Goal: Find specific page/section: Find specific page/section

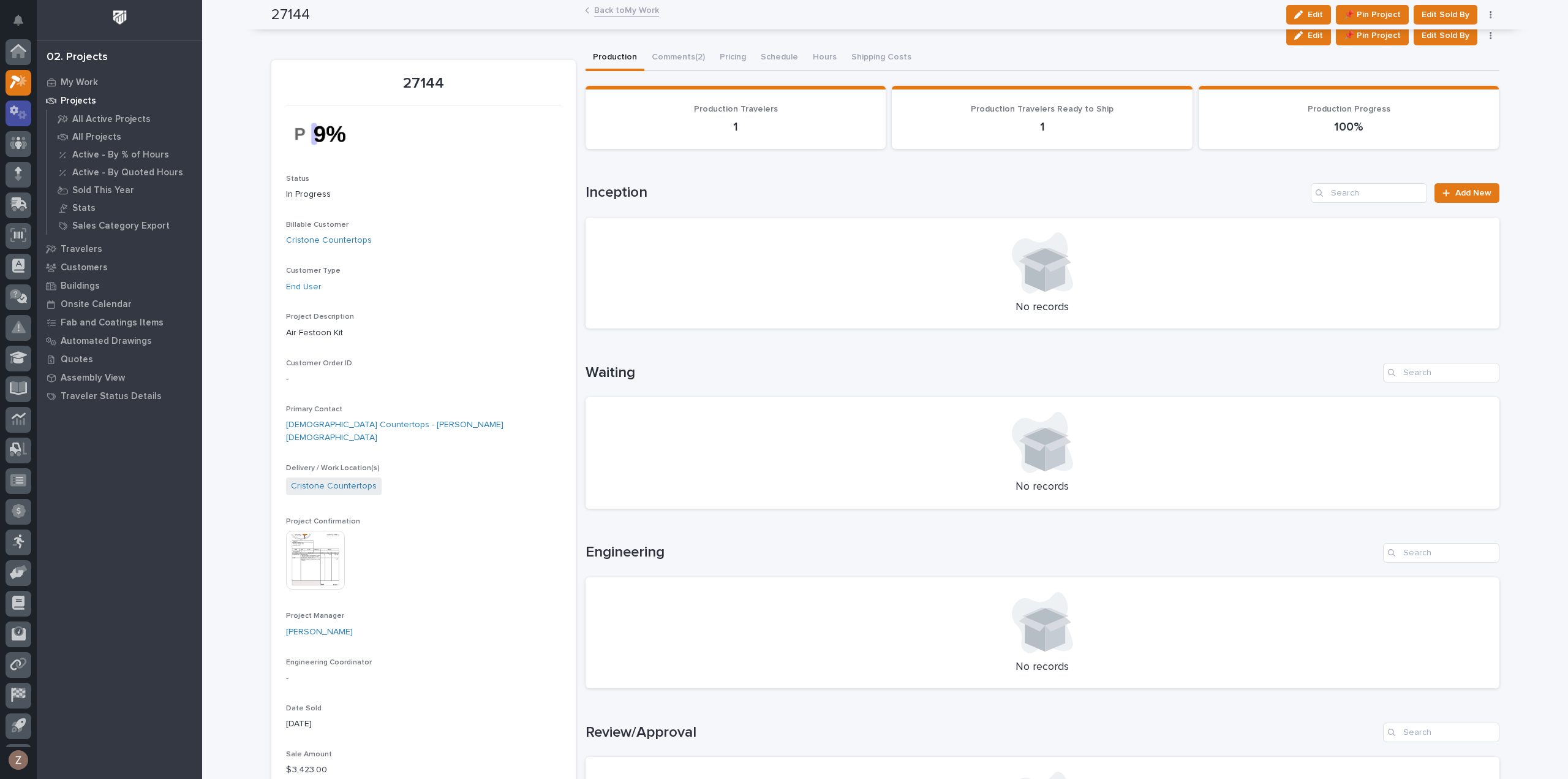
scroll to position [27, 0]
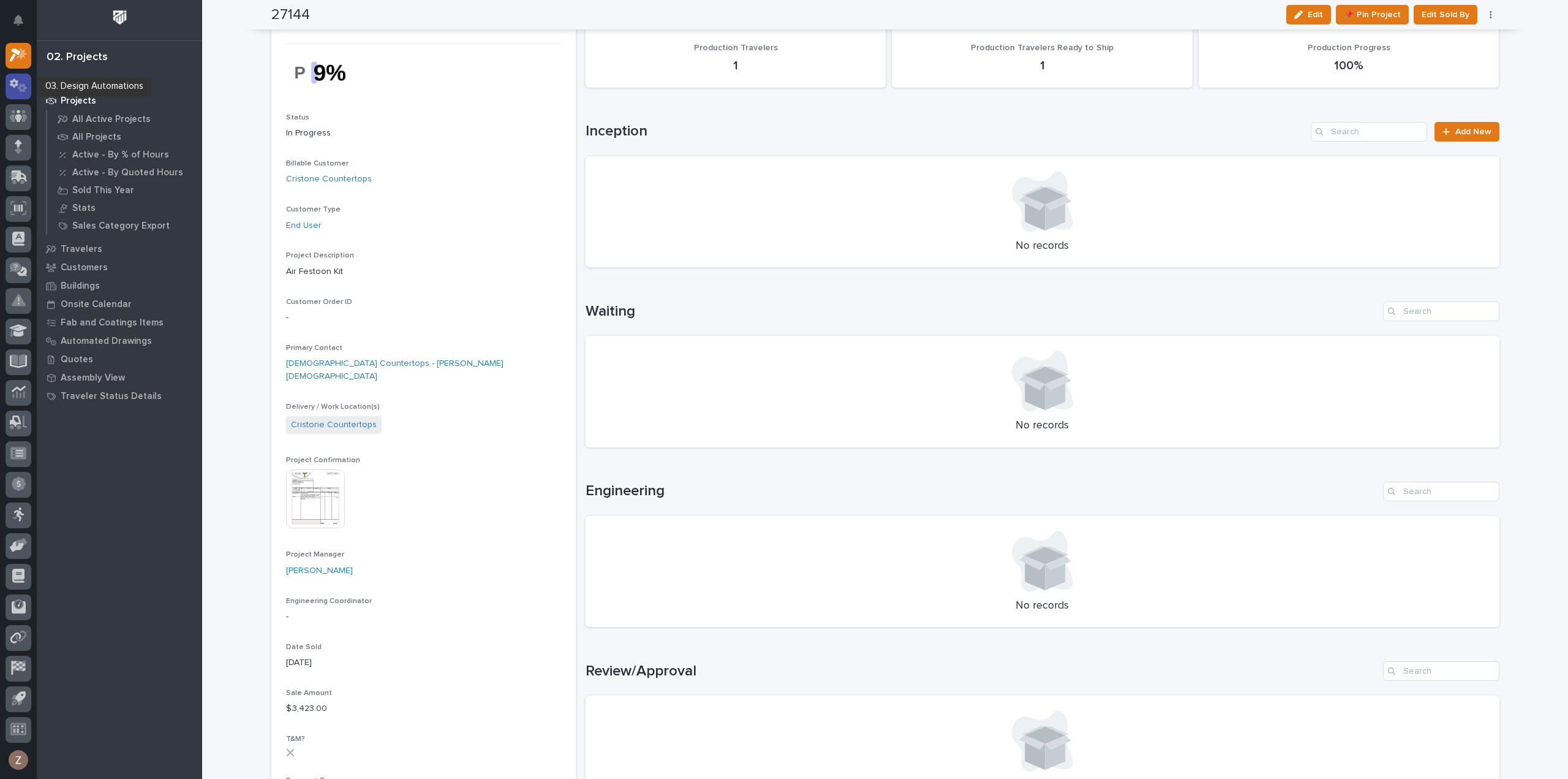
click at [15, 86] on icon at bounding box center [14, 83] width 9 height 9
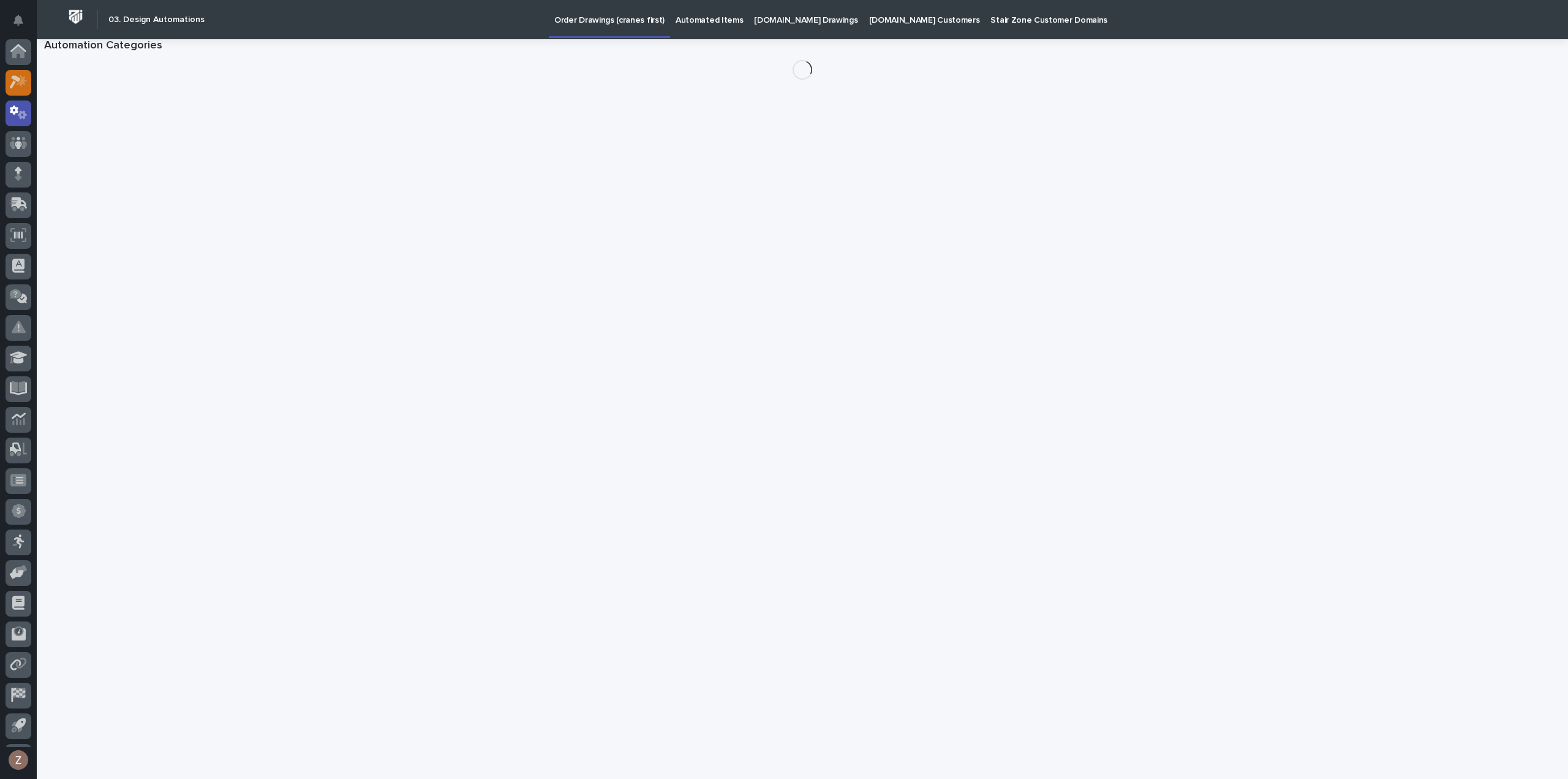
scroll to position [27, 0]
click at [19, 46] on div at bounding box center [18, 56] width 26 height 26
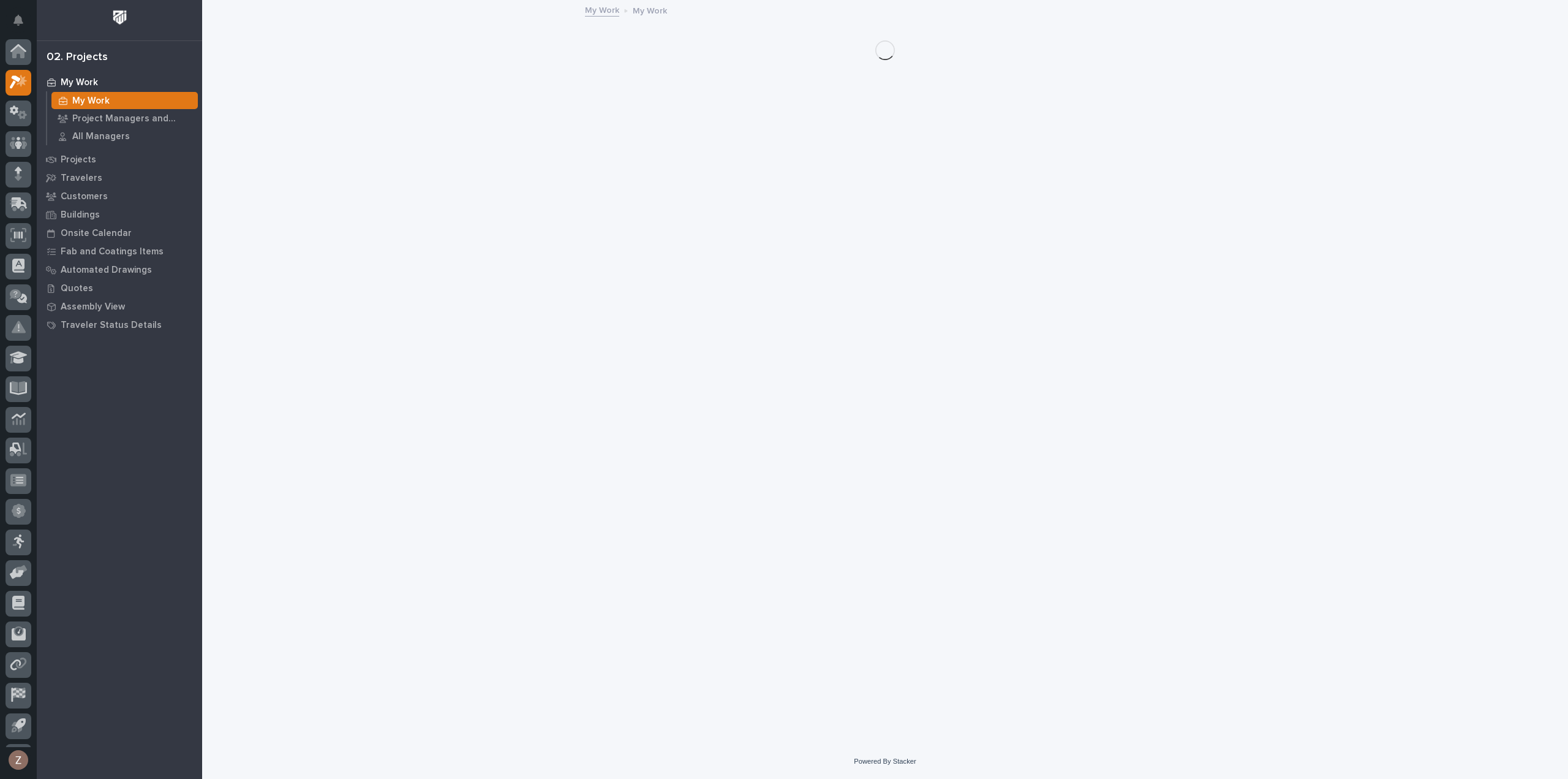
scroll to position [27, 0]
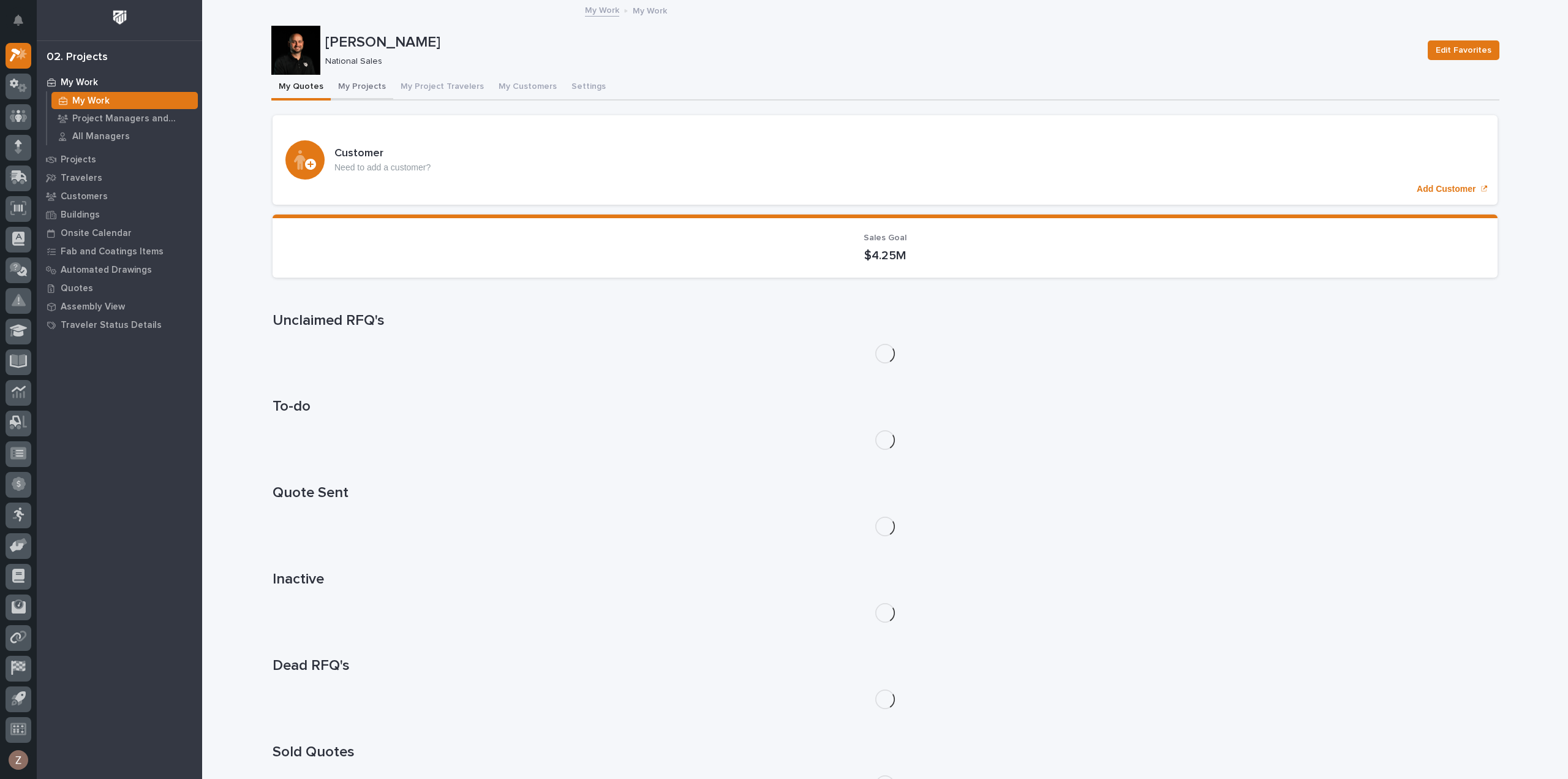
click at [353, 85] on button "My Projects" at bounding box center [362, 88] width 62 height 26
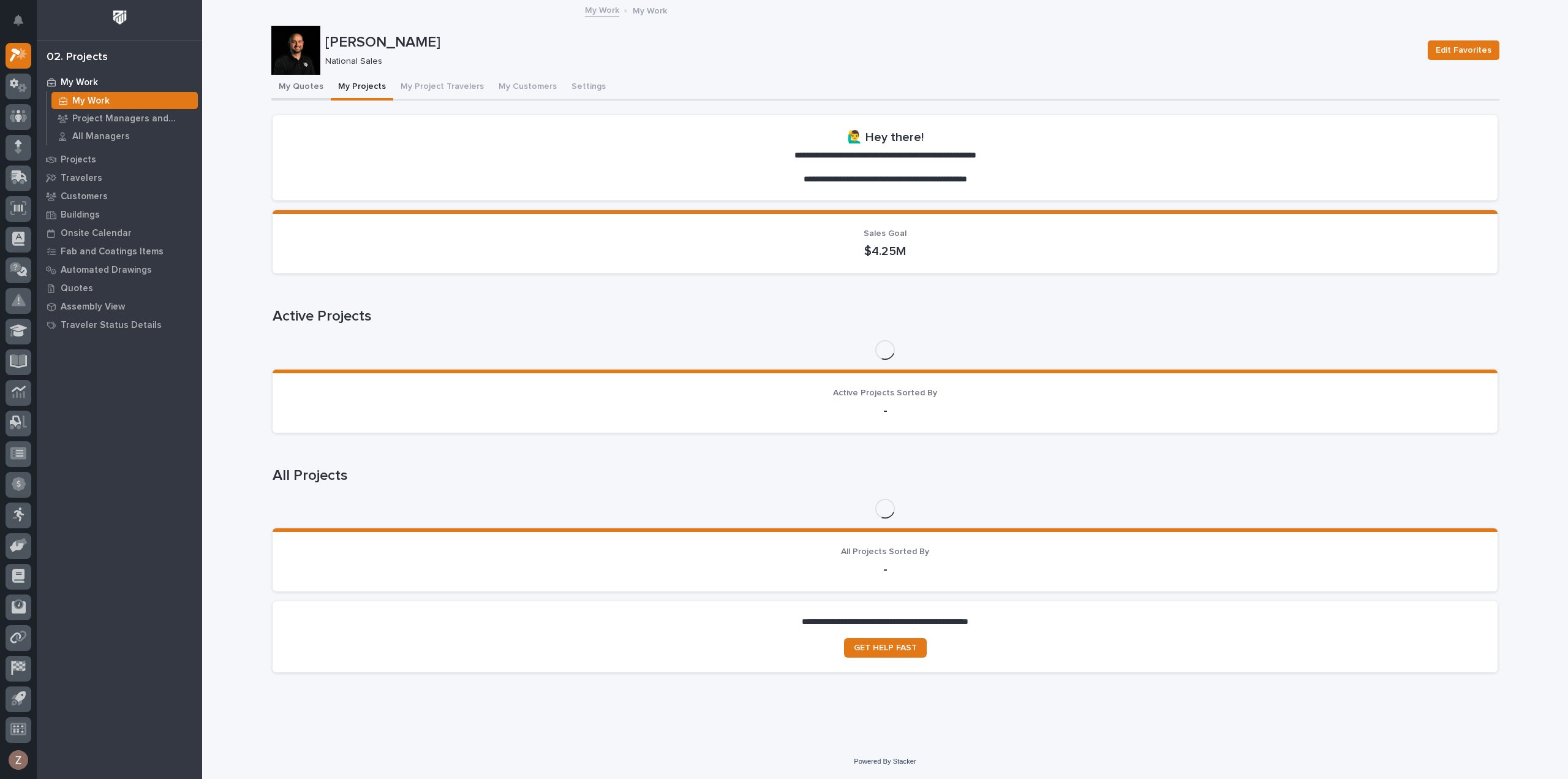
click at [300, 88] on button "My Quotes" at bounding box center [301, 88] width 59 height 26
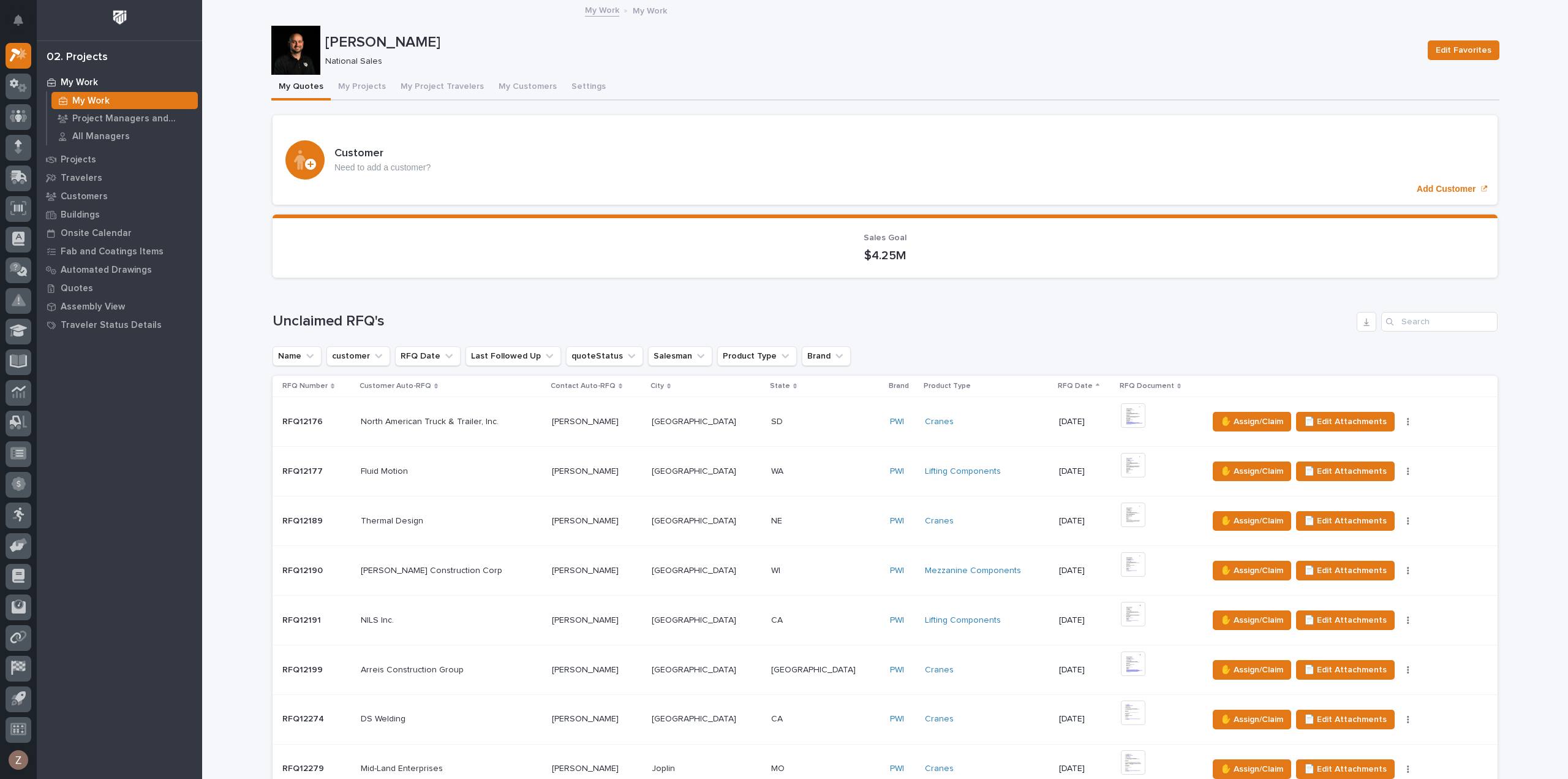
click at [294, 86] on button "My Quotes" at bounding box center [301, 88] width 59 height 26
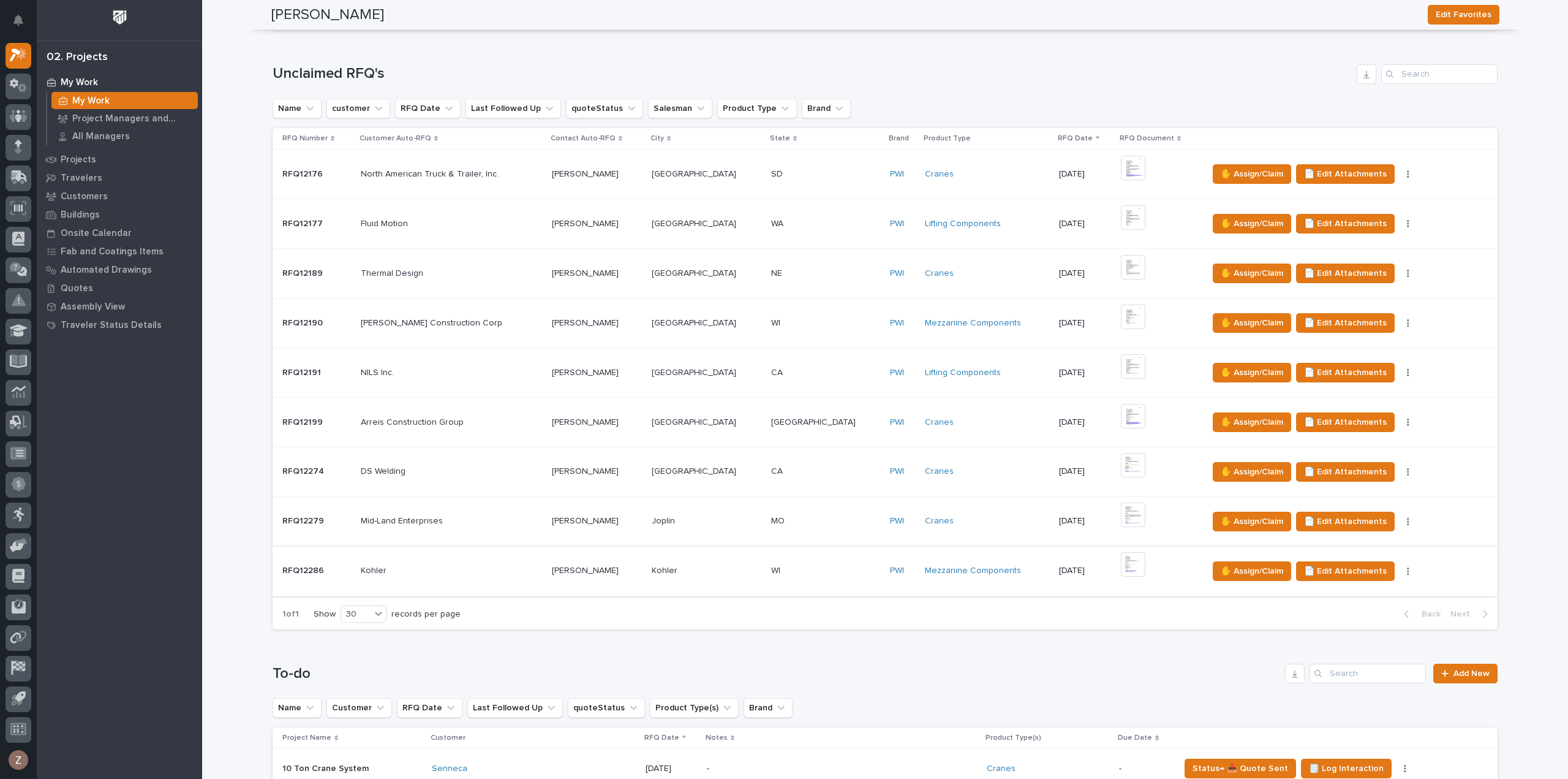
scroll to position [61, 0]
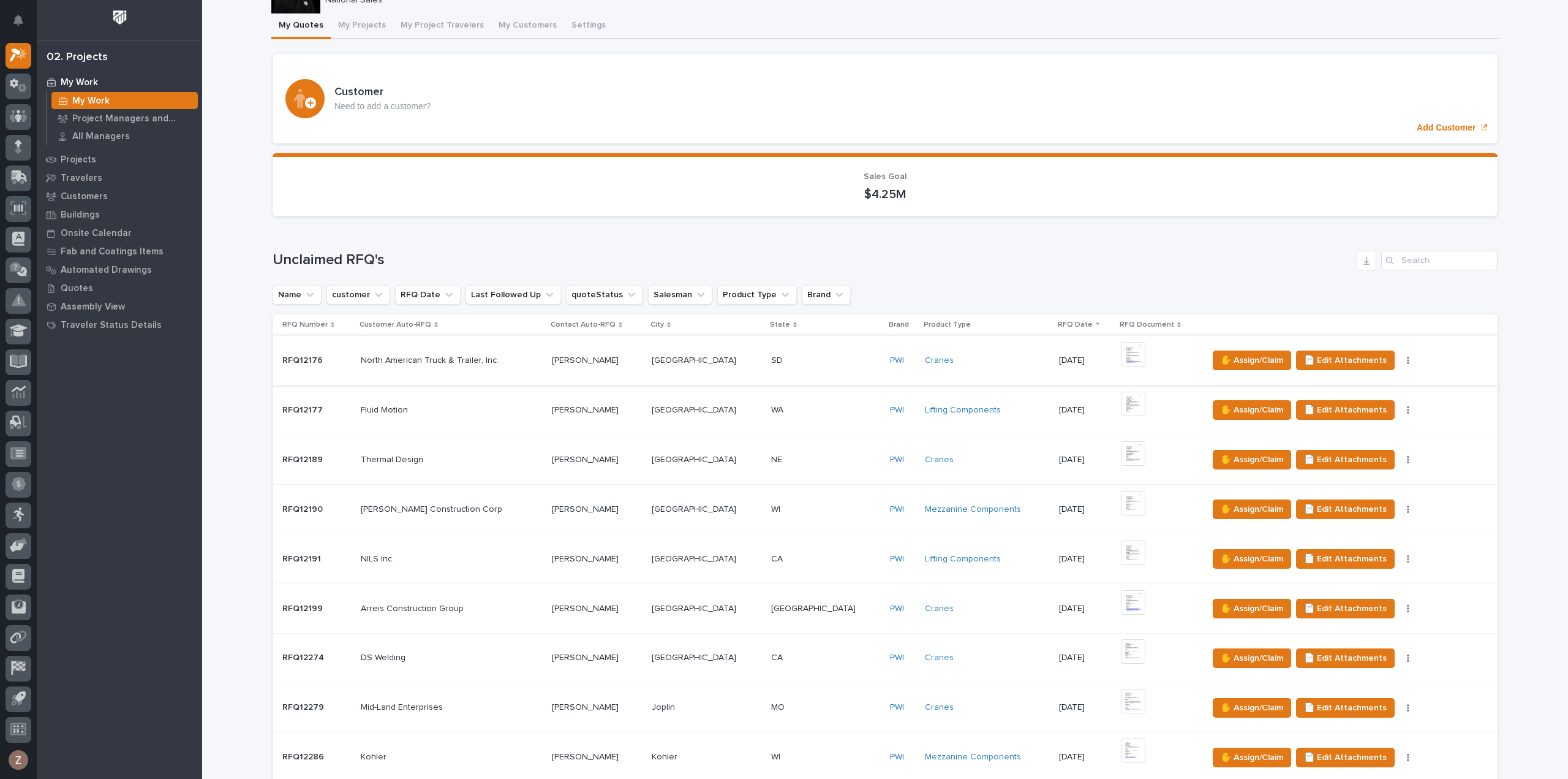
click at [1121, 358] on img at bounding box center [1133, 354] width 25 height 25
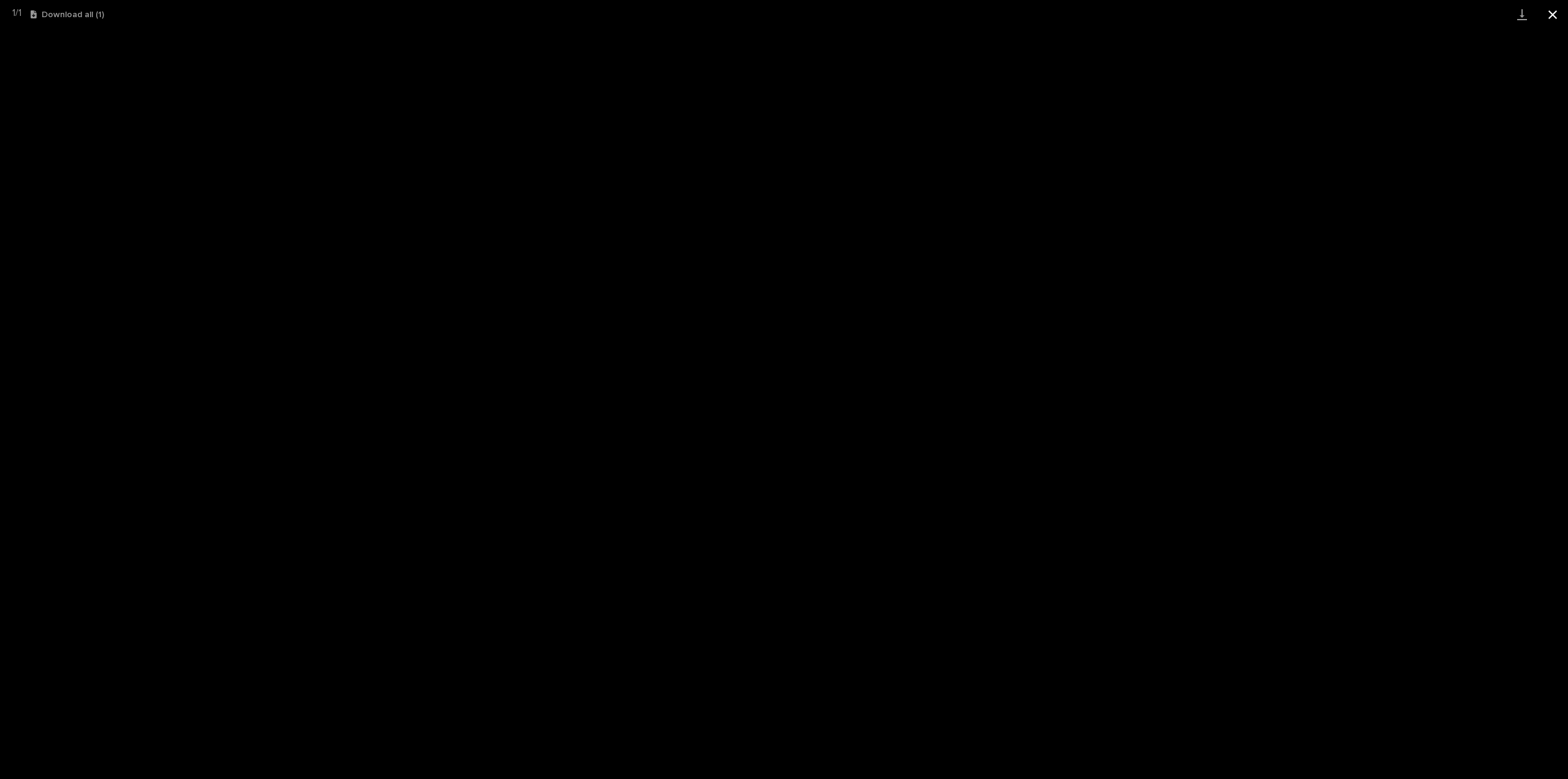
click at [1547, 16] on button "Close gallery" at bounding box center [1552, 14] width 30 height 29
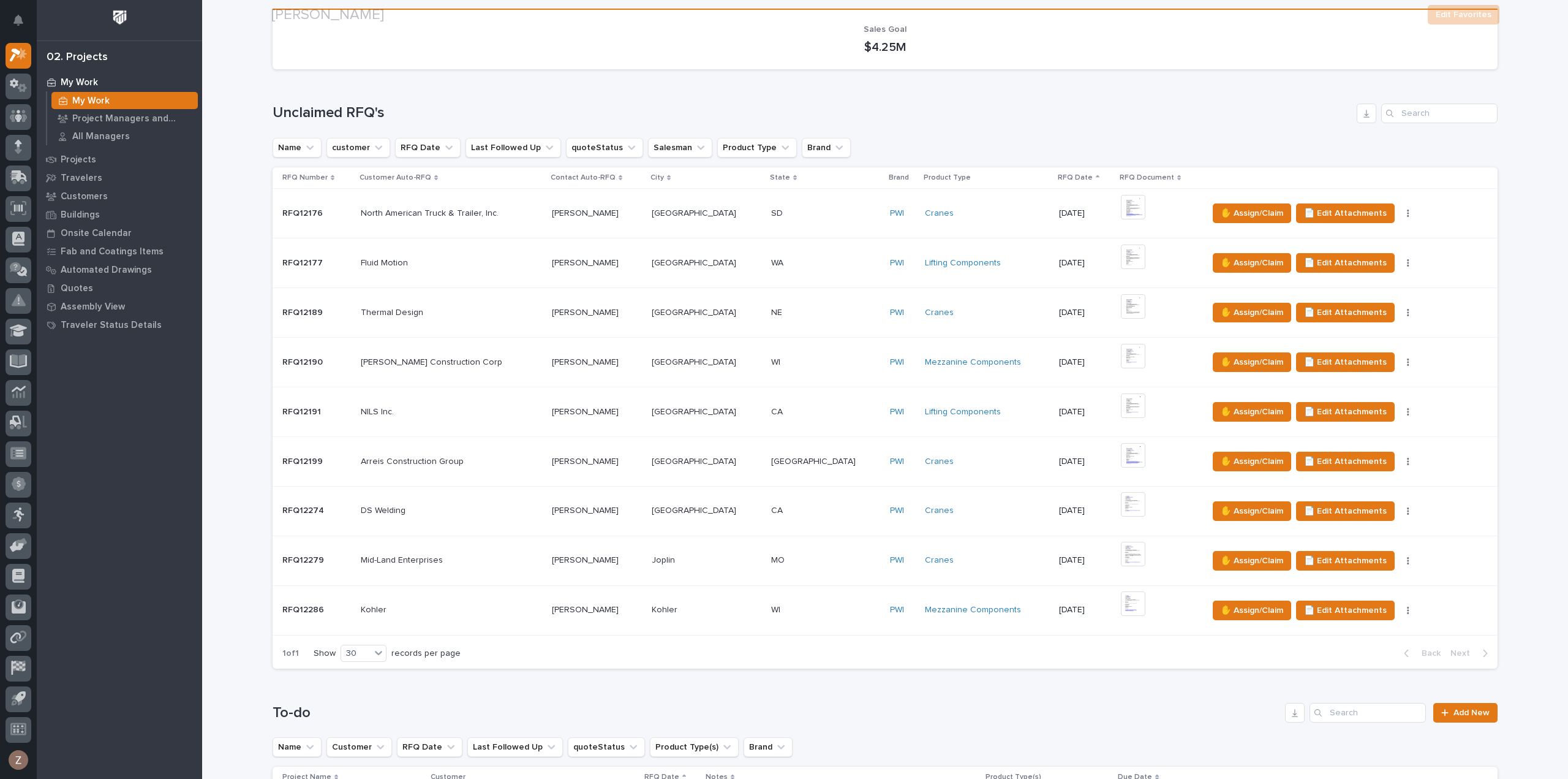
scroll to position [368, 0]
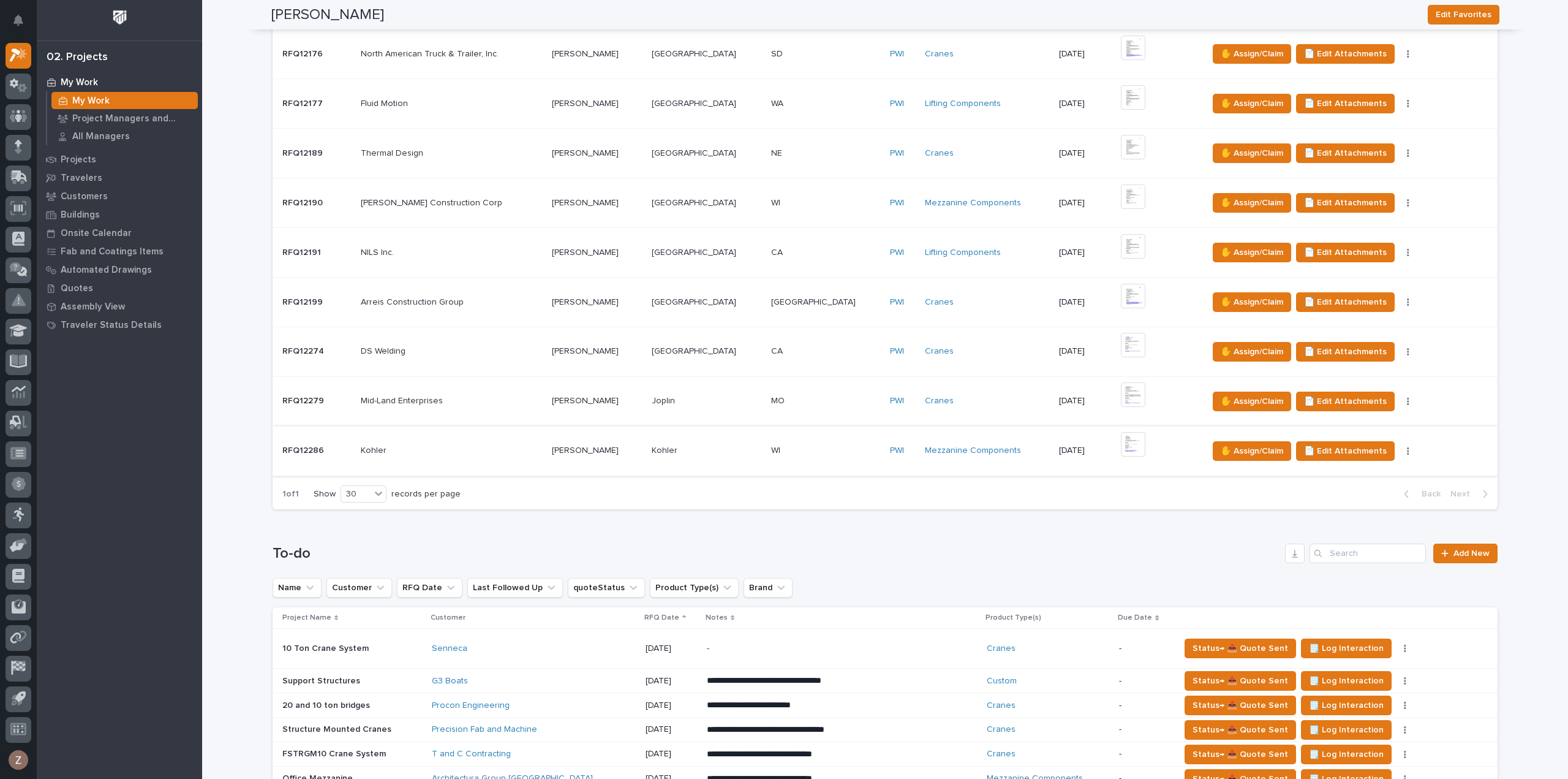
click at [1121, 439] on img at bounding box center [1133, 444] width 25 height 25
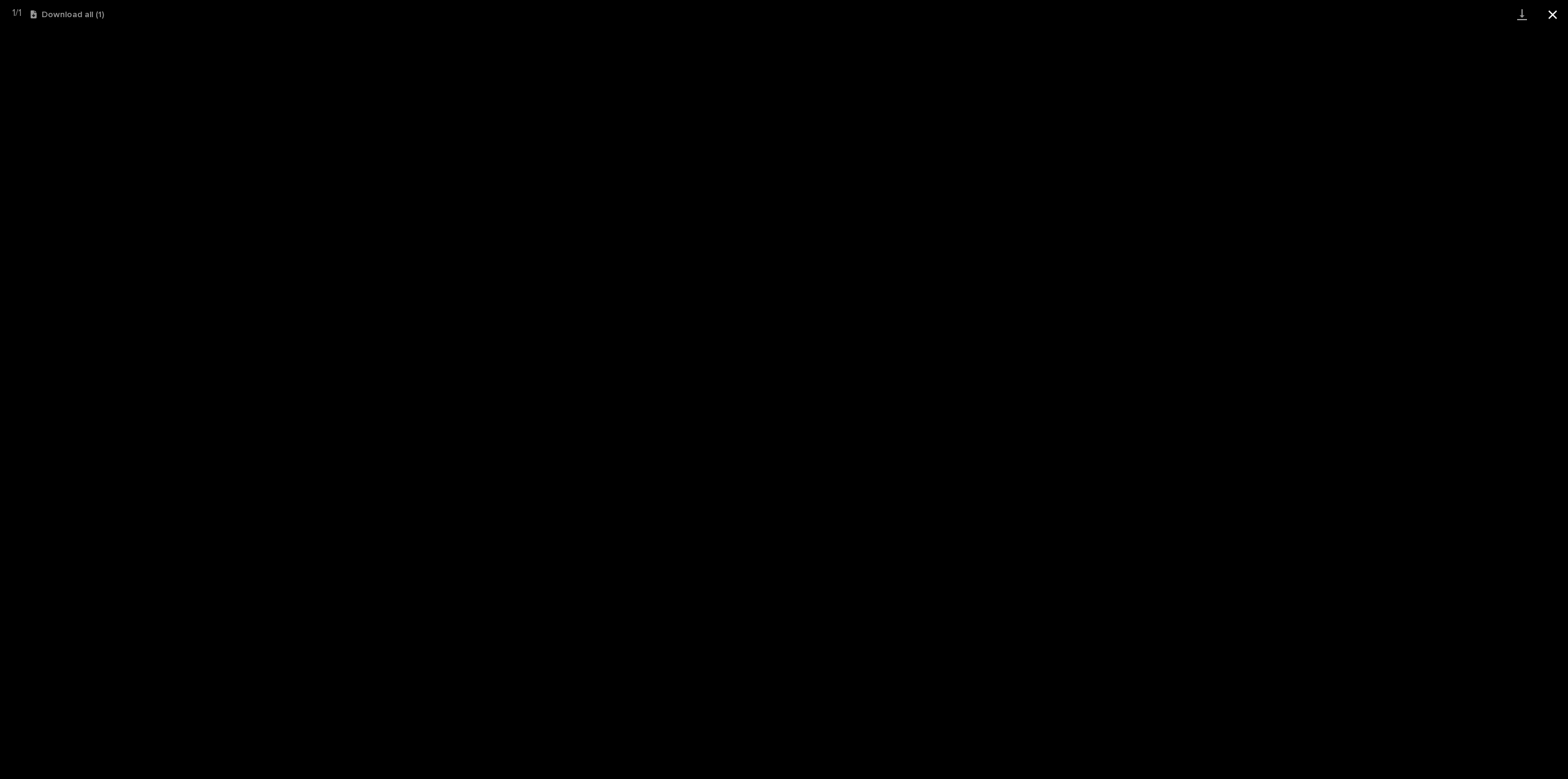
click at [1551, 19] on button "Close gallery" at bounding box center [1552, 14] width 30 height 29
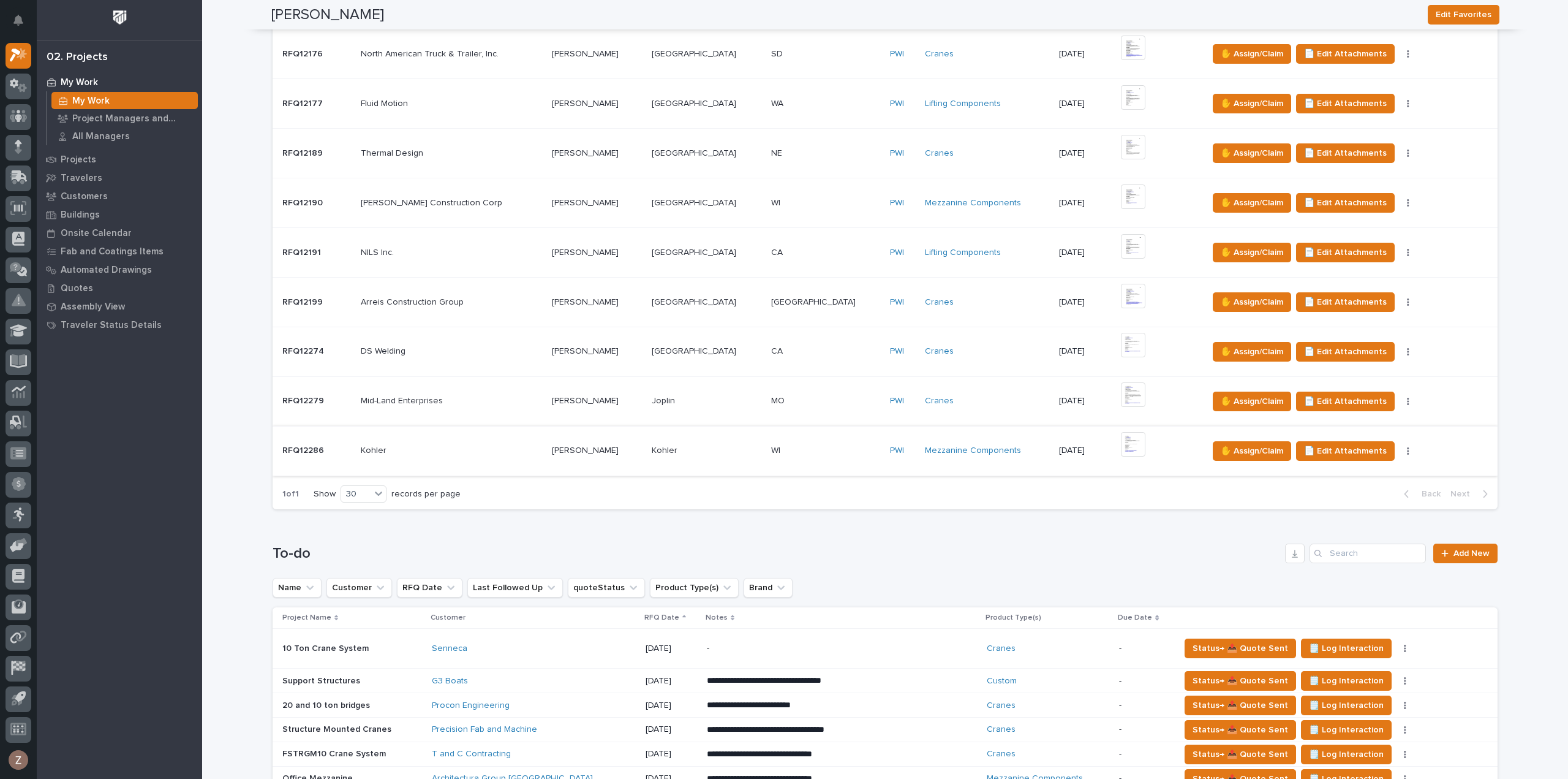
click at [1121, 445] on img at bounding box center [1133, 444] width 25 height 25
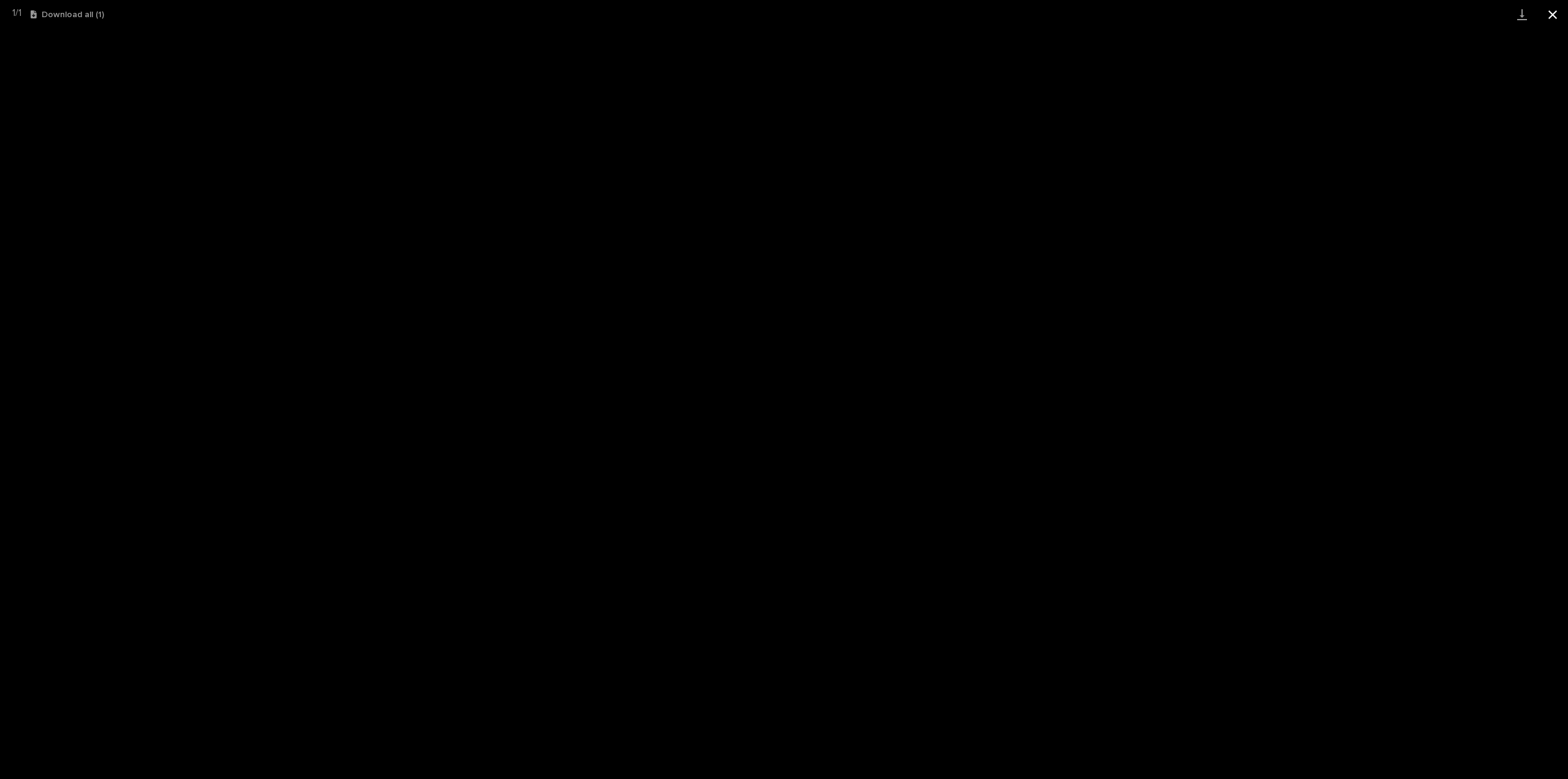
click at [1549, 13] on button "Close gallery" at bounding box center [1552, 14] width 30 height 29
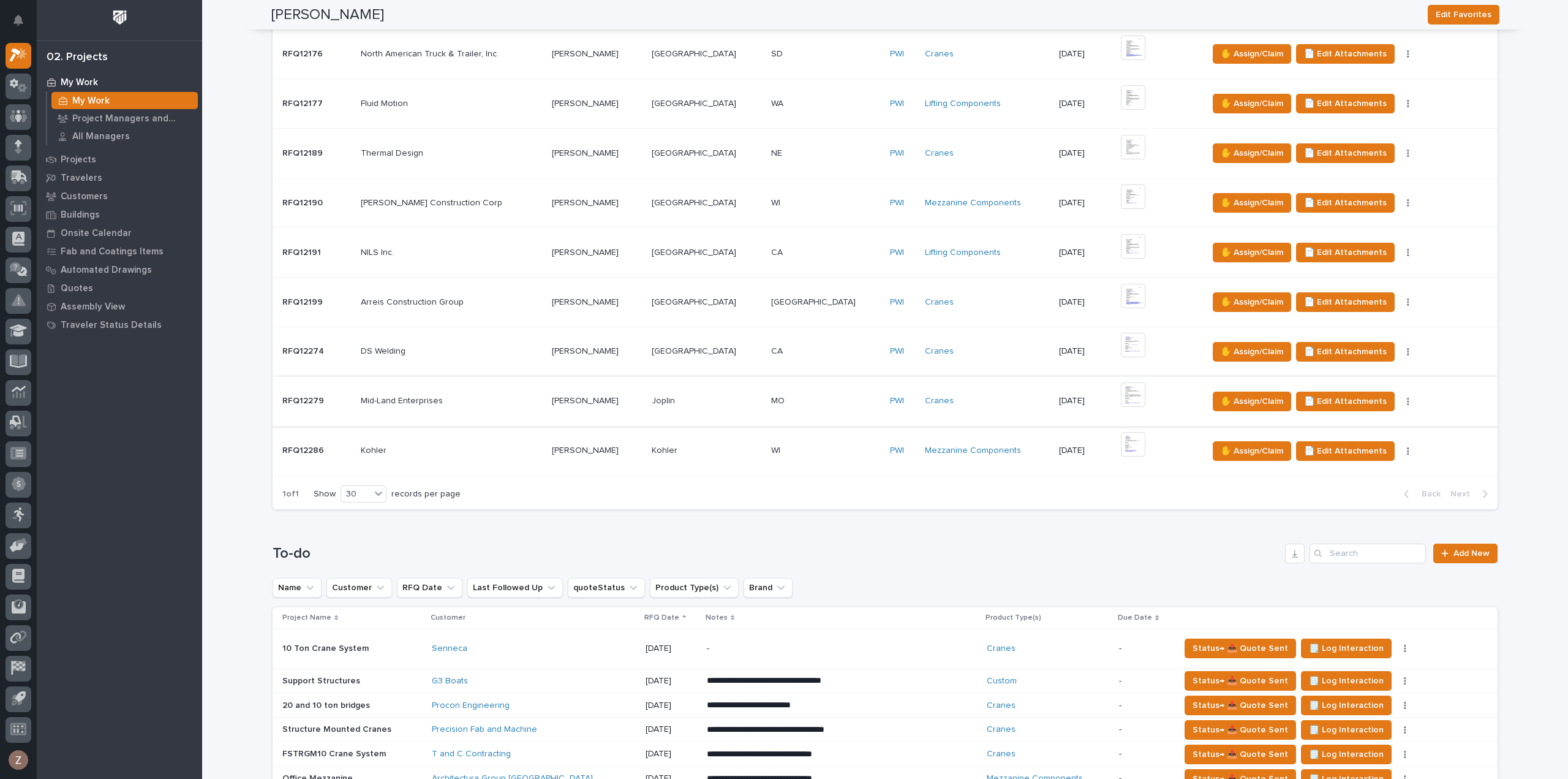
click at [1121, 399] on img at bounding box center [1133, 394] width 25 height 25
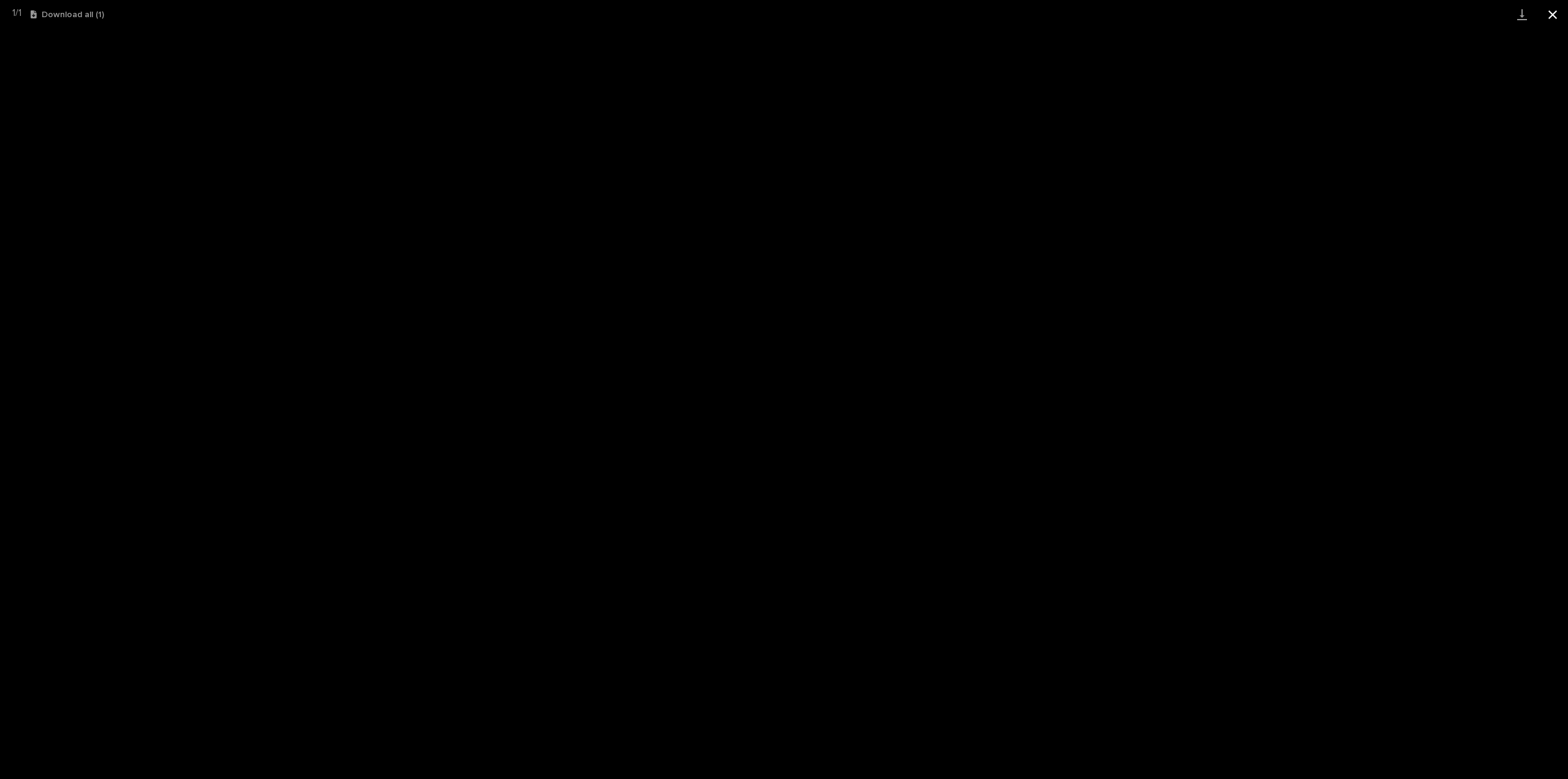
click at [1563, 22] on button "Close gallery" at bounding box center [1552, 14] width 30 height 29
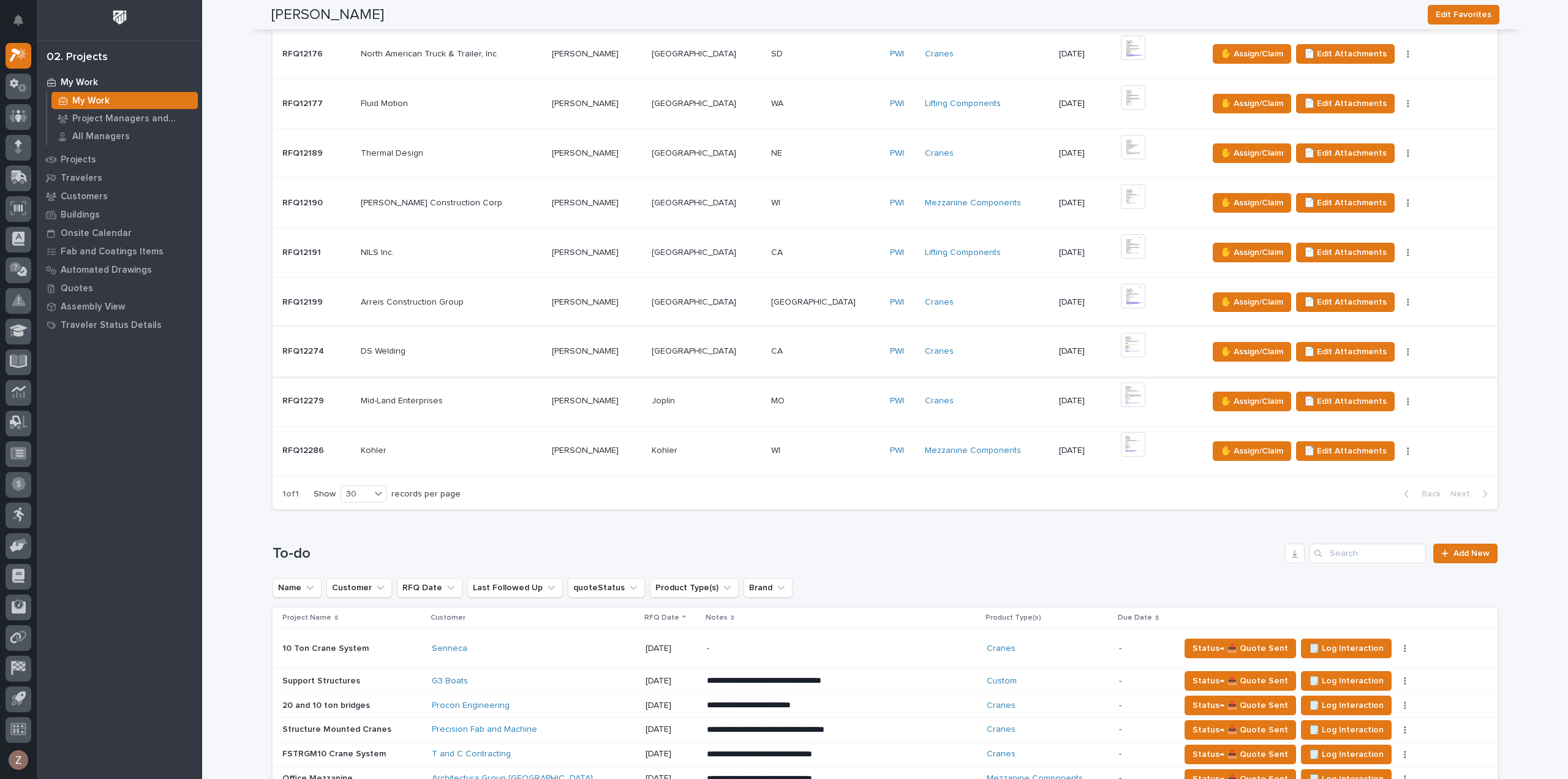
click at [1121, 345] on img at bounding box center [1133, 345] width 25 height 25
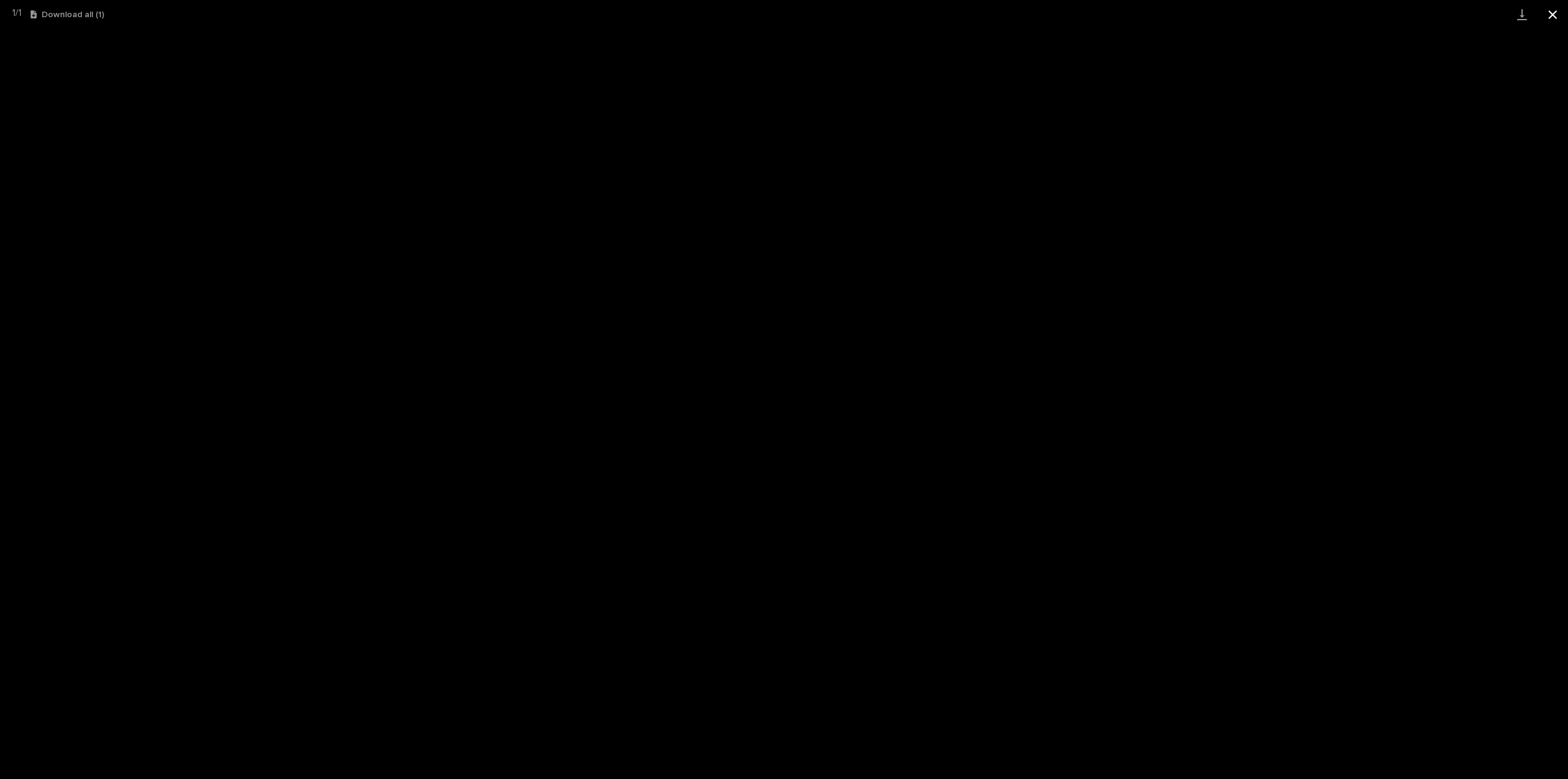
click at [1553, 13] on button "Close gallery" at bounding box center [1552, 14] width 30 height 29
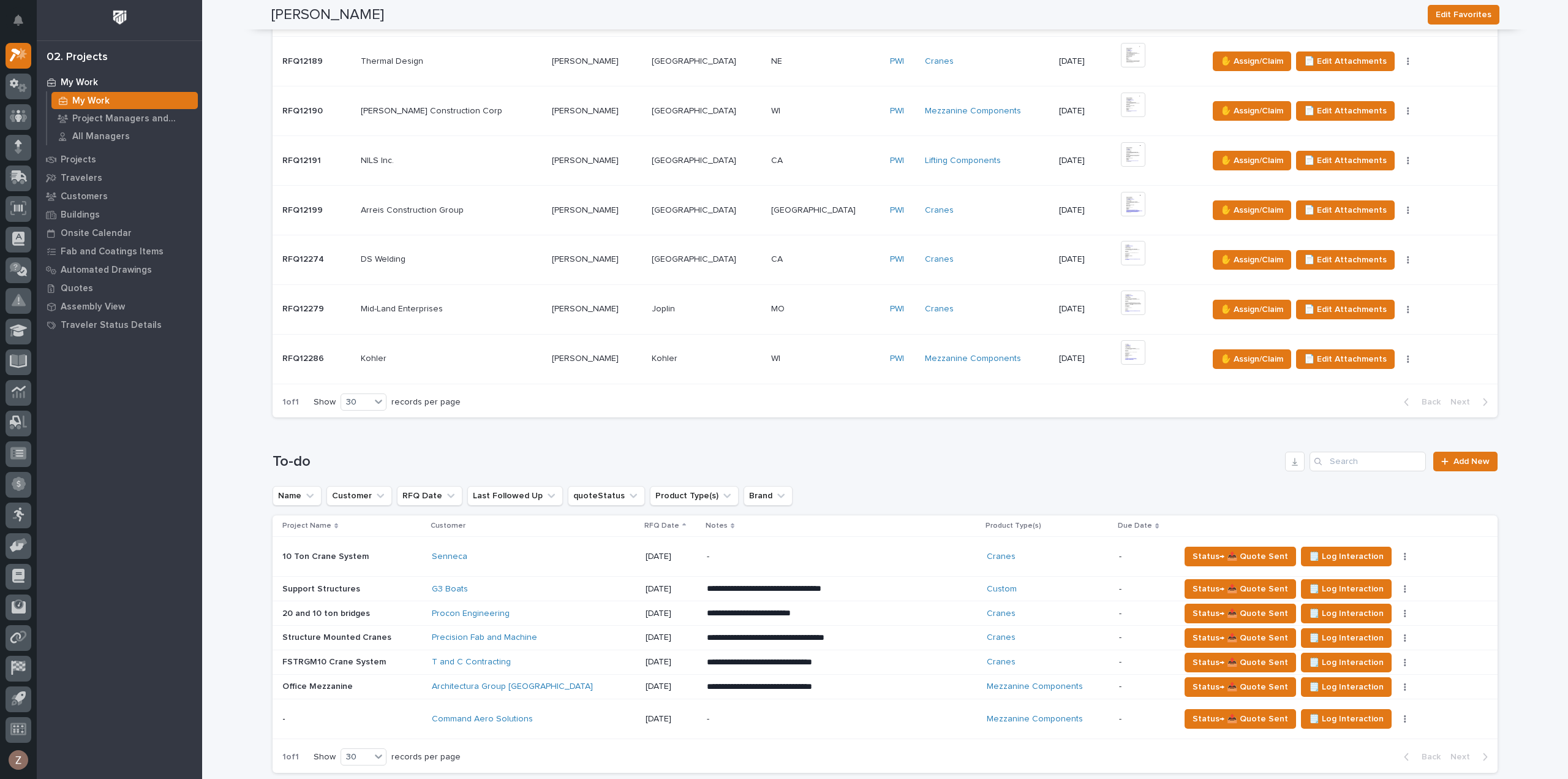
scroll to position [612, 0]
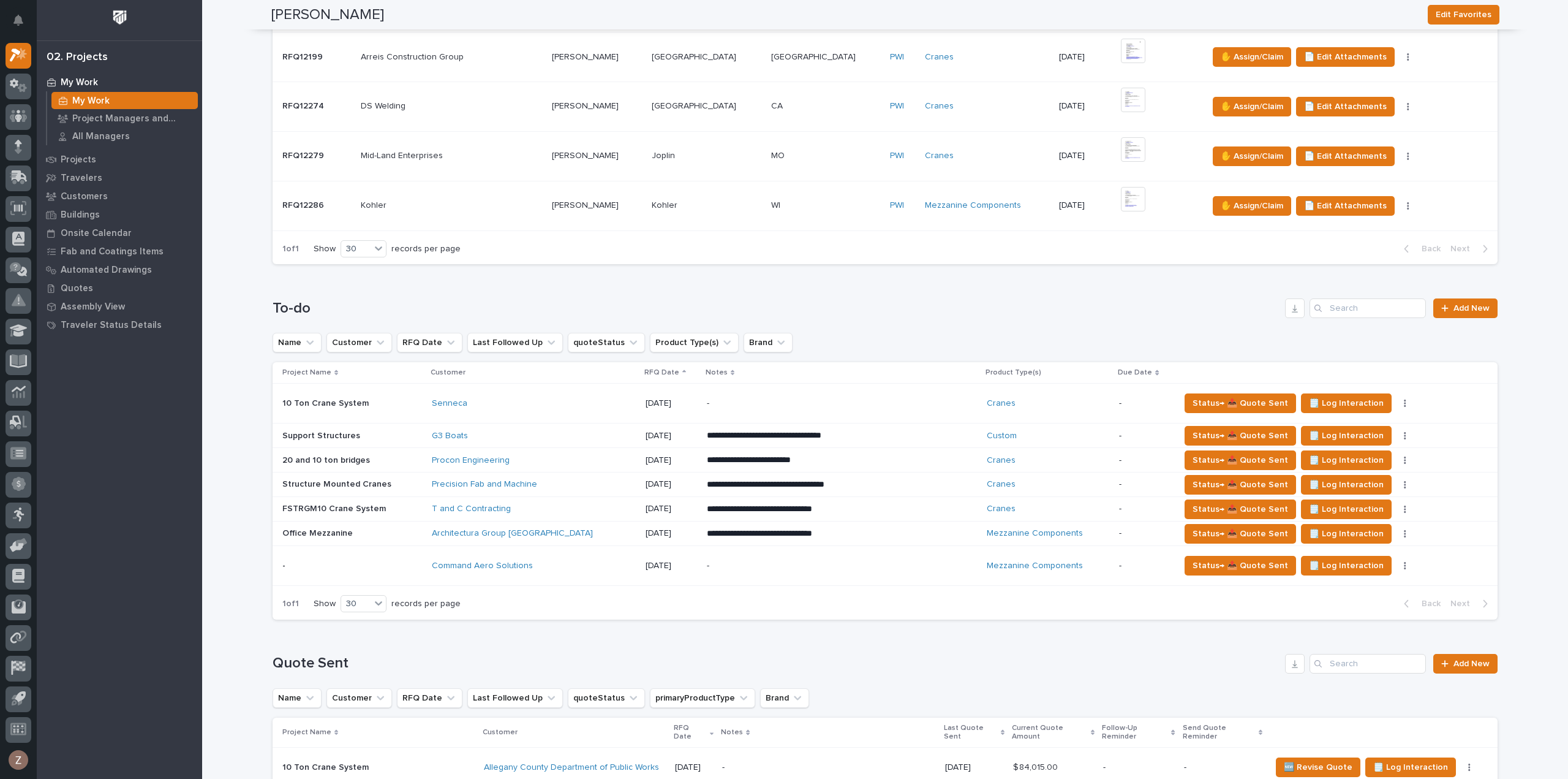
click at [852, 461] on p "**********" at bounding box center [814, 460] width 214 height 12
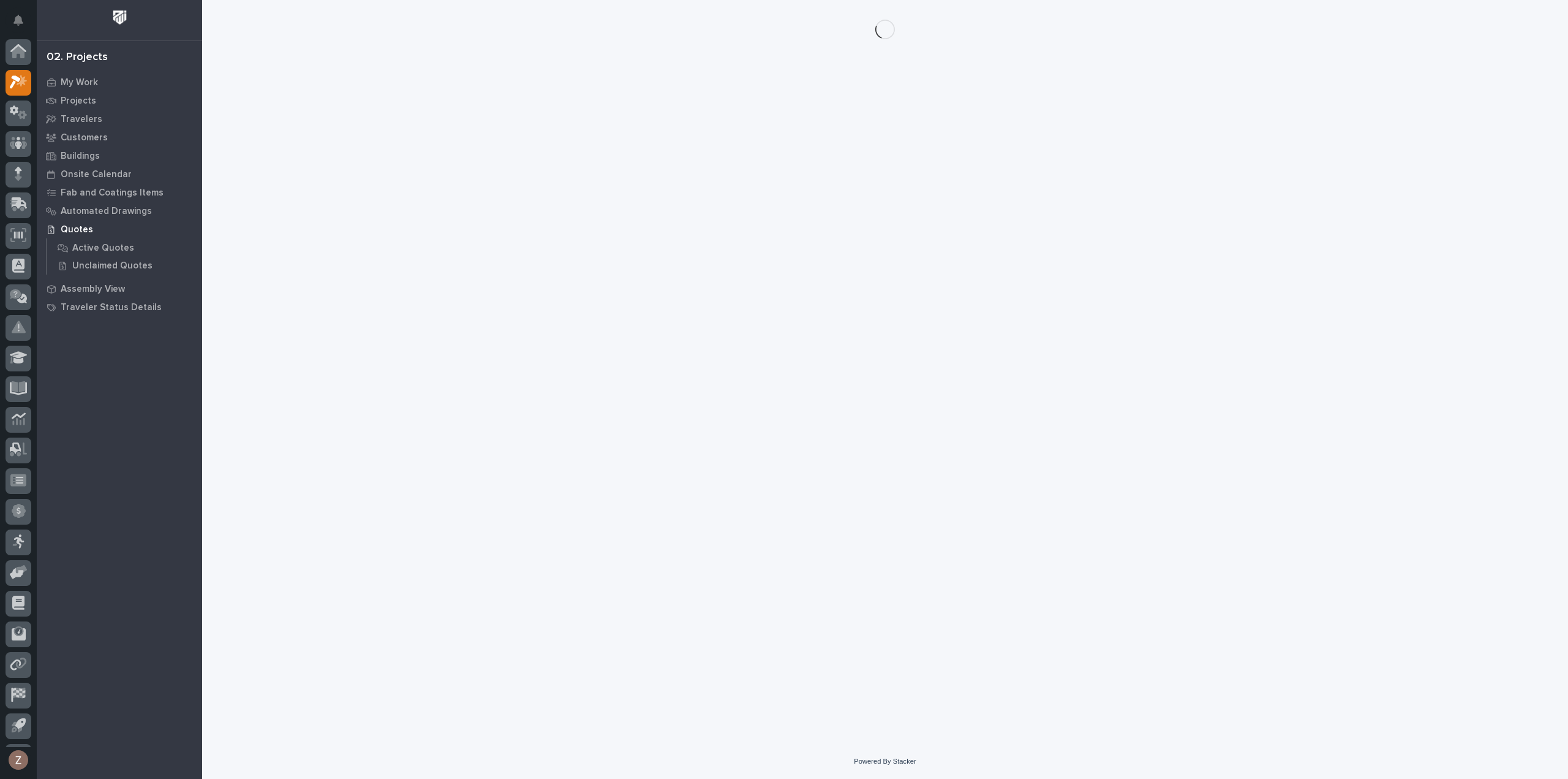
scroll to position [27, 0]
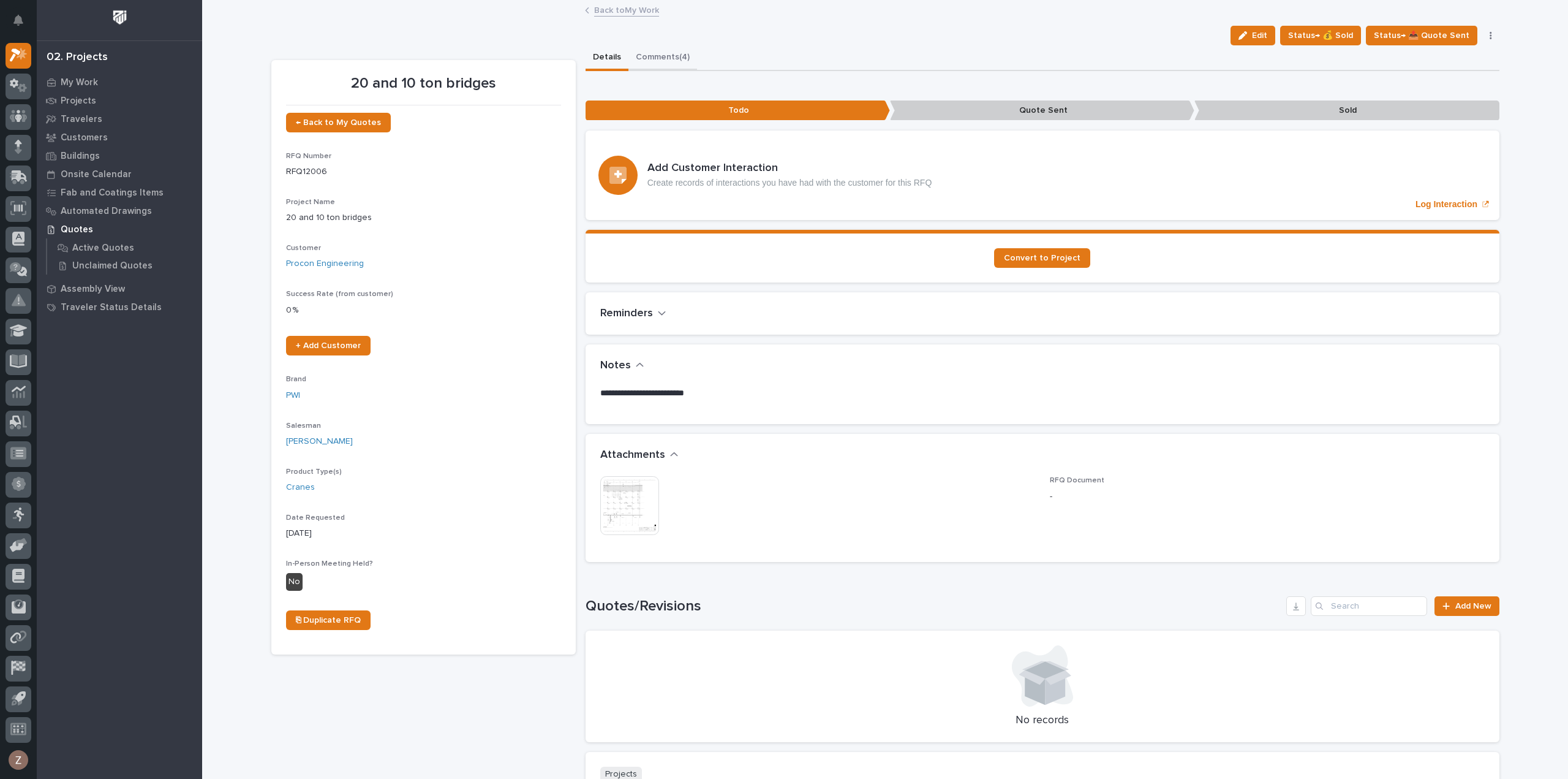
click at [678, 59] on button "Comments (4)" at bounding box center [663, 58] width 68 height 26
